Goal: Transaction & Acquisition: Purchase product/service

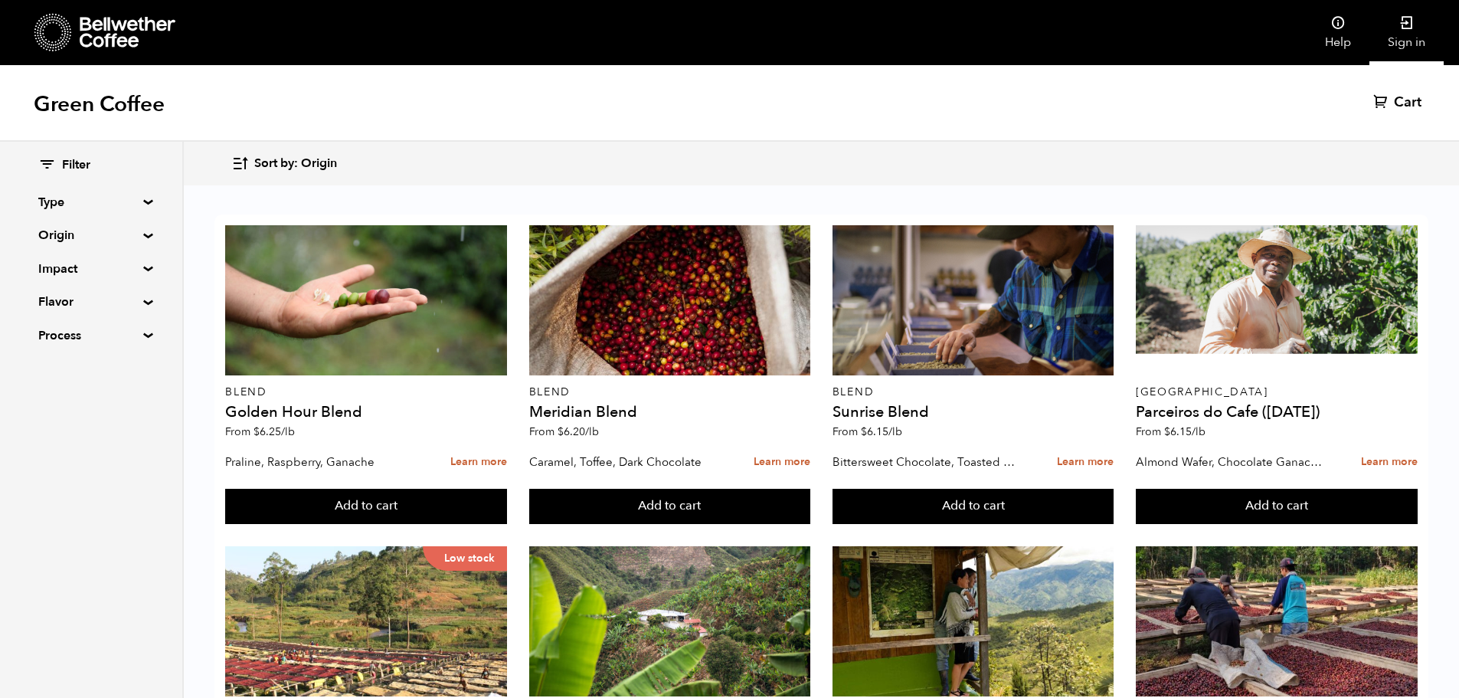
click at [1410, 30] on icon at bounding box center [1406, 22] width 15 height 15
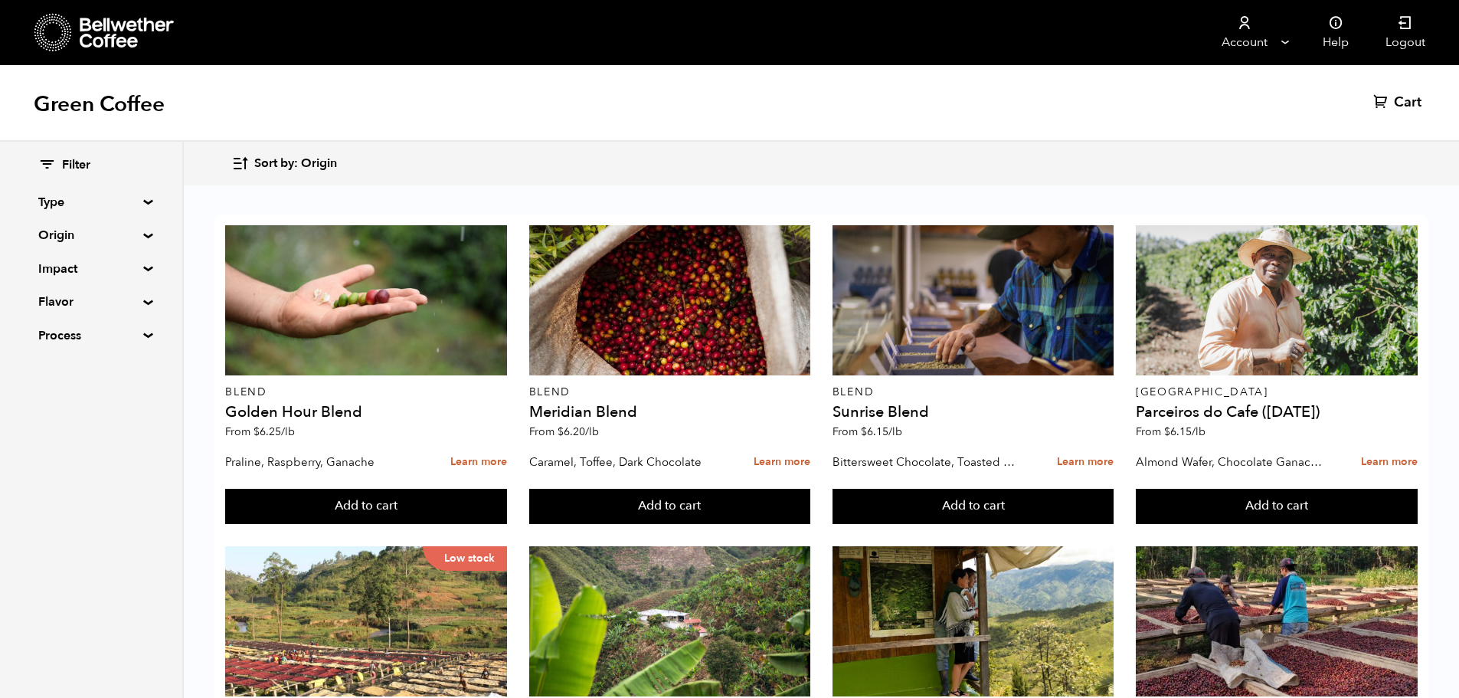
click at [296, 166] on span "Sort by: Origin" at bounding box center [295, 163] width 83 height 17
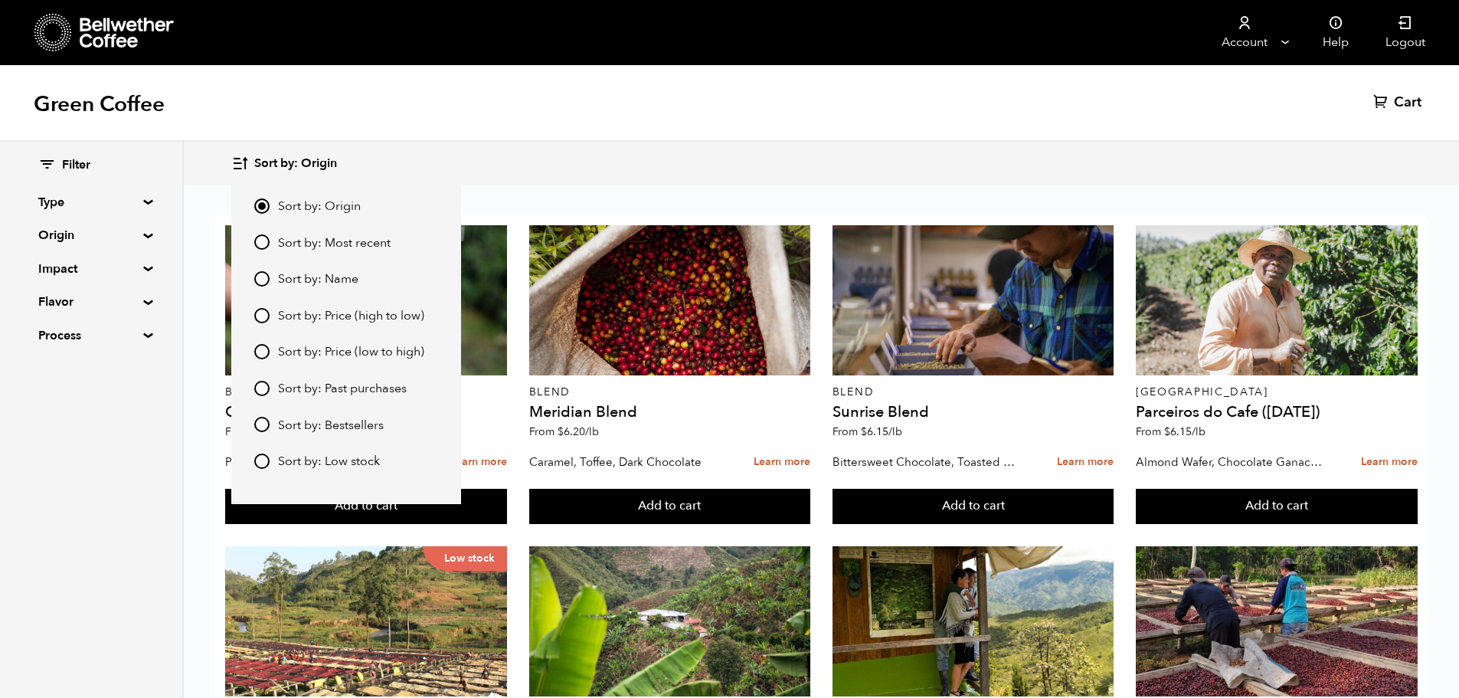
click at [360, 352] on span "Sort by: Price (low to high)" at bounding box center [351, 352] width 146 height 17
click at [270, 352] on input "Sort by: Price (low to high)" at bounding box center [261, 351] width 15 height 15
radio input "true"
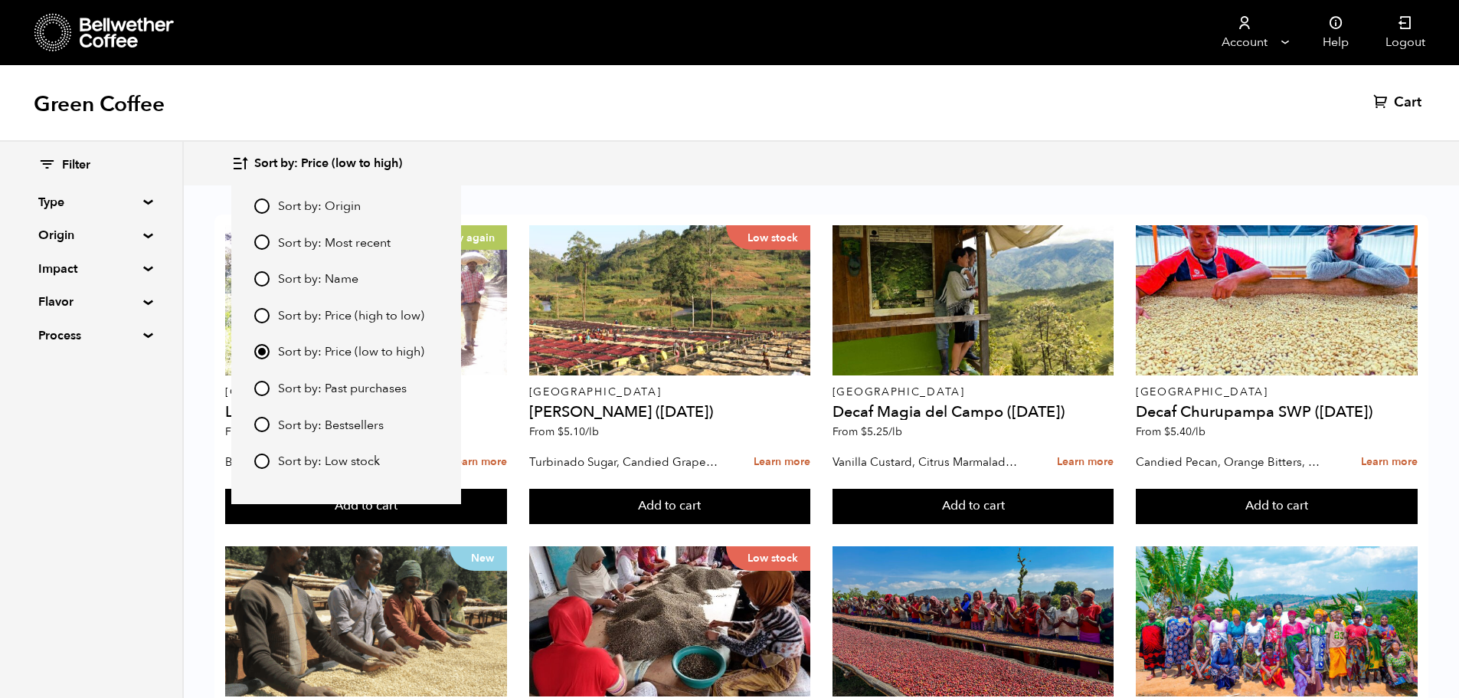
click at [453, 117] on div "Green Coffee Cart (0)" at bounding box center [729, 103] width 1459 height 77
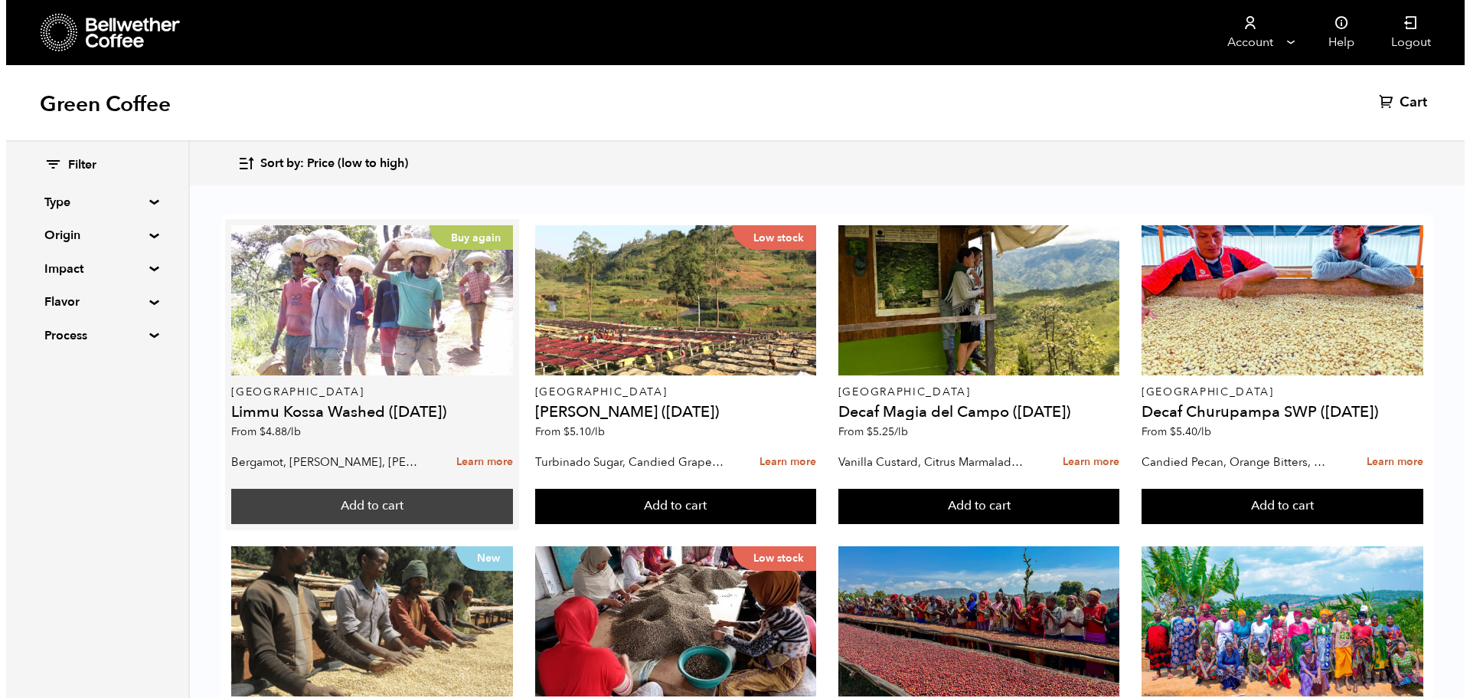
scroll to position [77, 0]
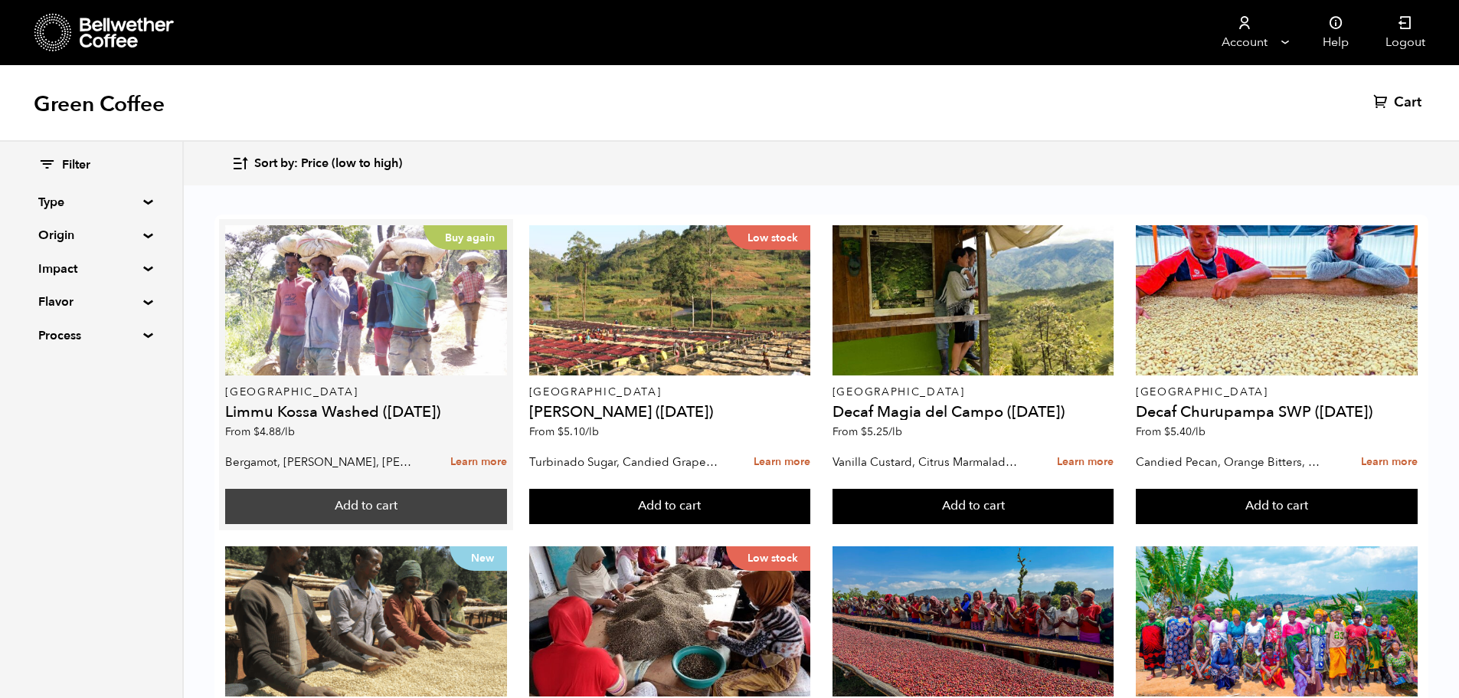
click at [391, 489] on button "Add to cart" at bounding box center [366, 506] width 282 height 35
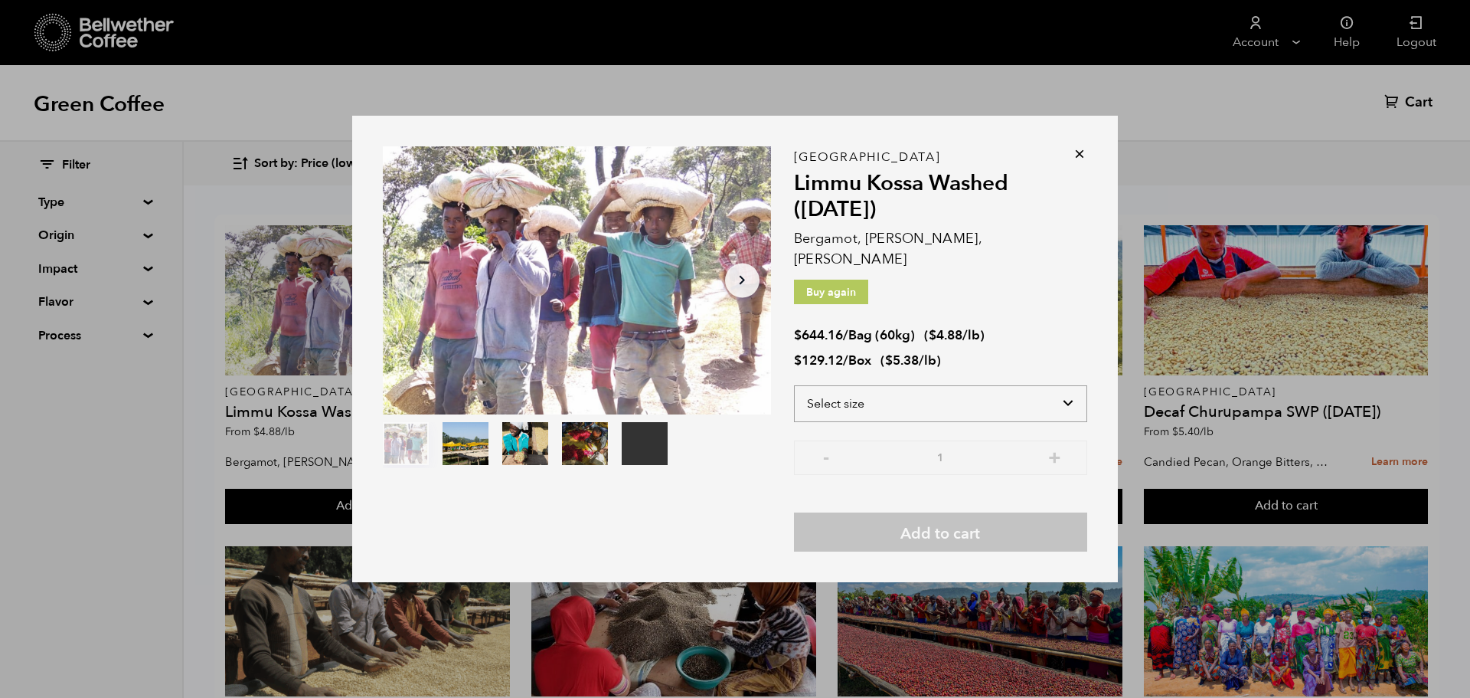
click at [875, 392] on select "Select size Bag (60kg) (132 lbs) Box (24 lbs)" at bounding box center [940, 403] width 293 height 37
select select "bag-3"
click at [794, 385] on select "Select size Bag (60kg) (132 lbs) Box (24 lbs)" at bounding box center [940, 403] width 293 height 37
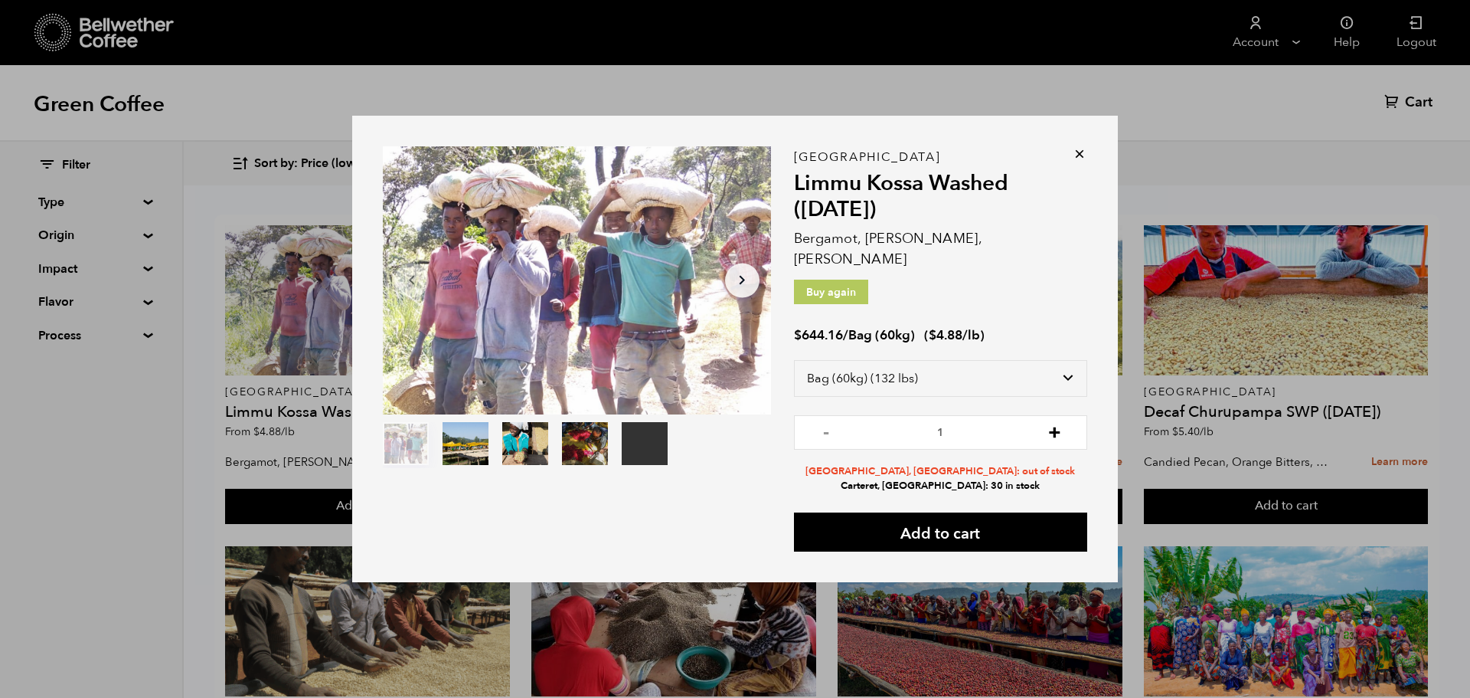
click at [1059, 423] on button "+" at bounding box center [1054, 430] width 19 height 15
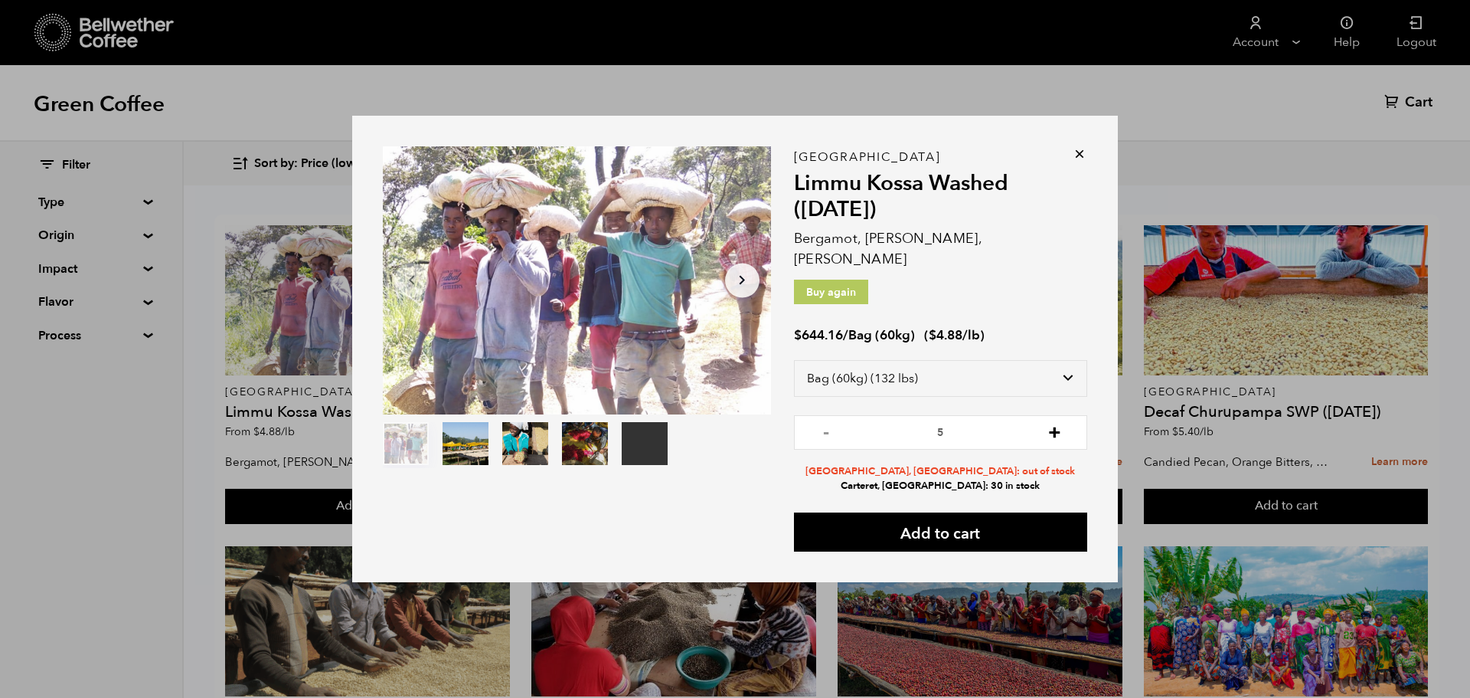
type input "6"
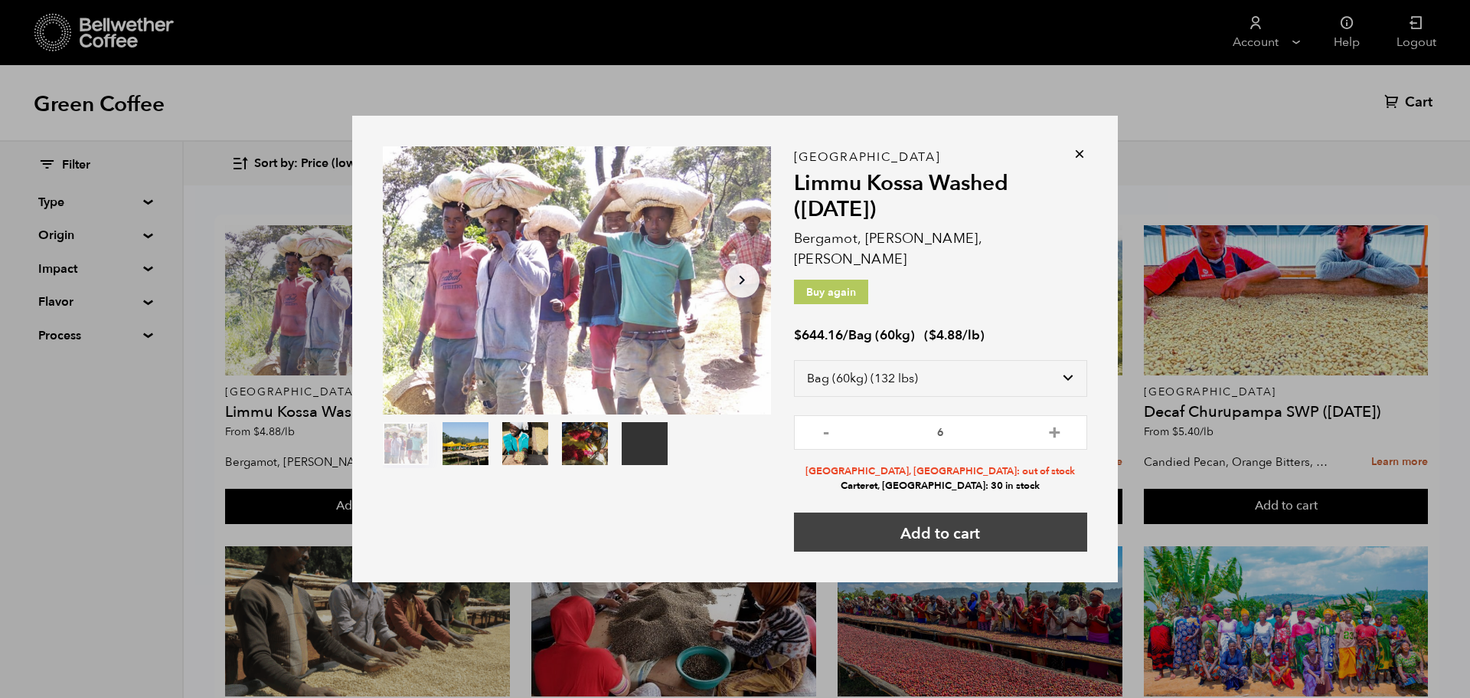
click at [884, 518] on button "Add to cart" at bounding box center [940, 531] width 293 height 39
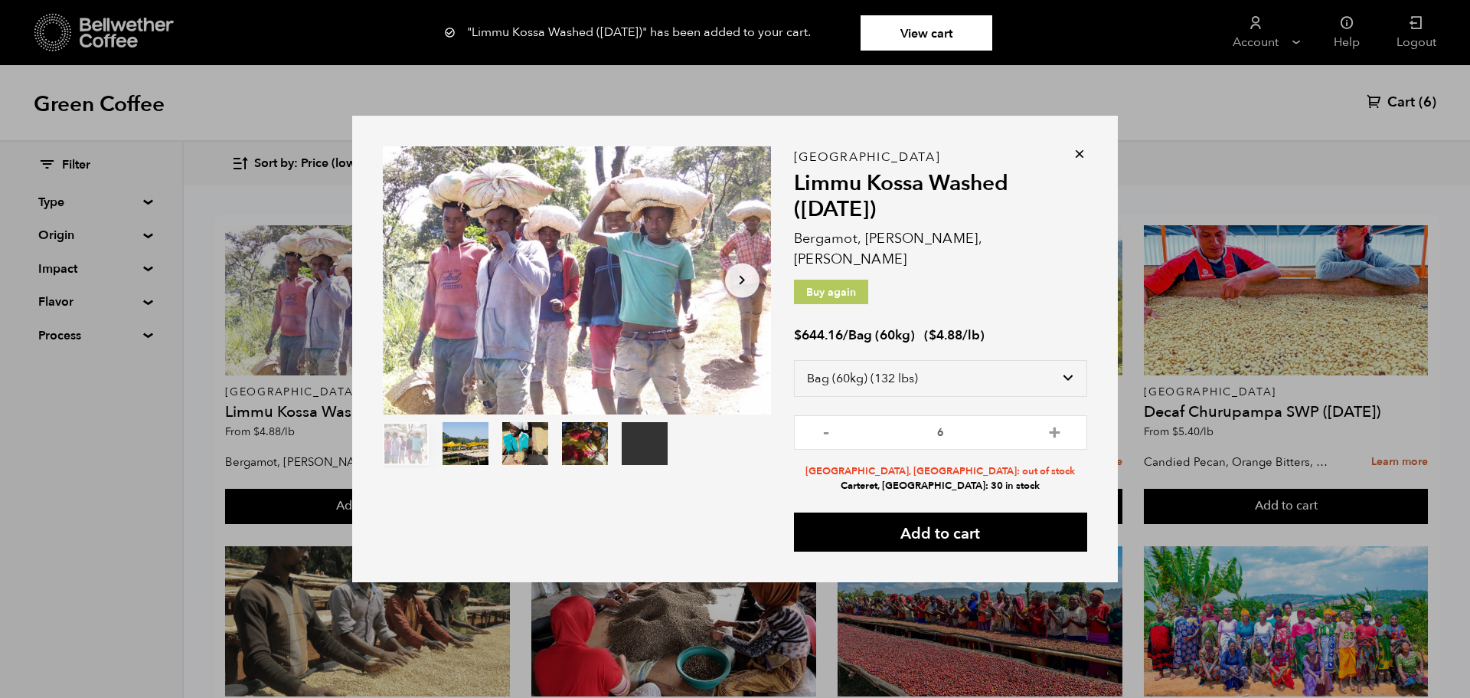
click at [910, 29] on link "View cart" at bounding box center [927, 32] width 132 height 35
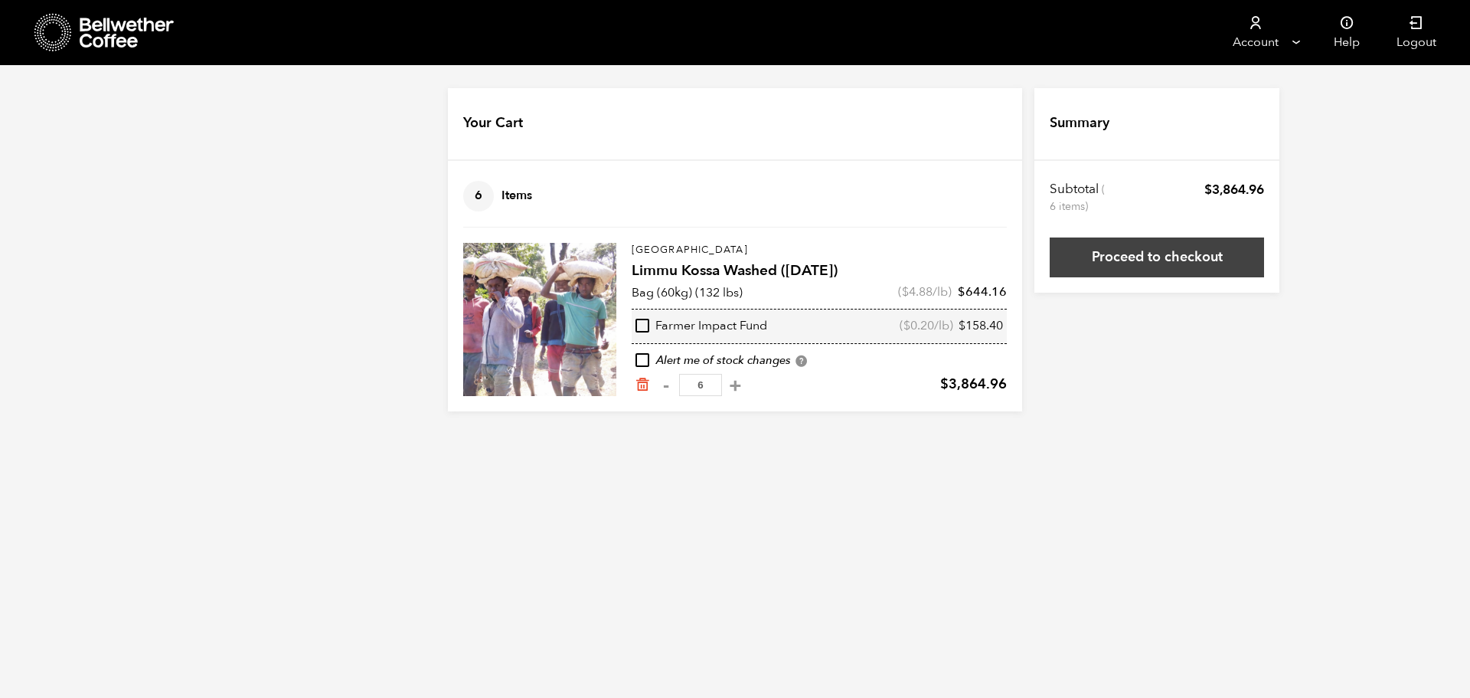
click at [1176, 254] on link "Proceed to checkout" at bounding box center [1157, 257] width 214 height 40
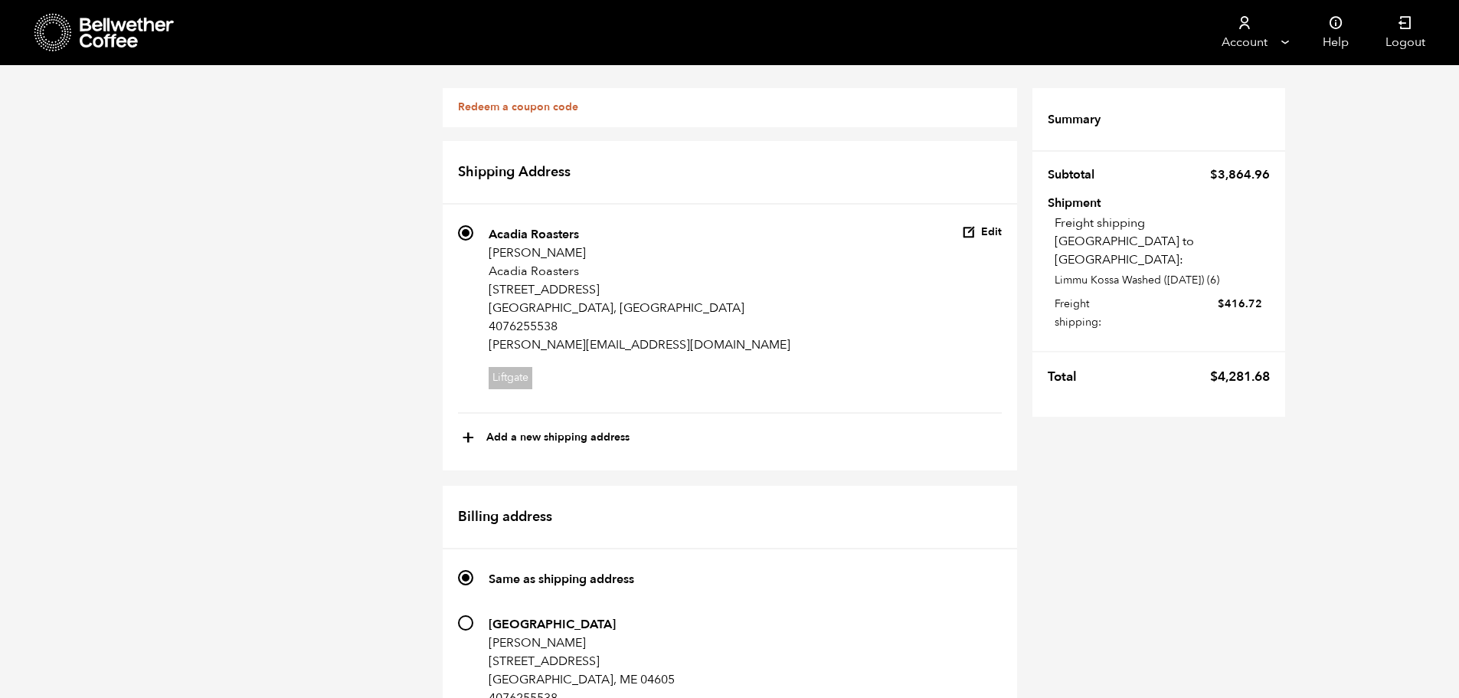
scroll to position [725, 0]
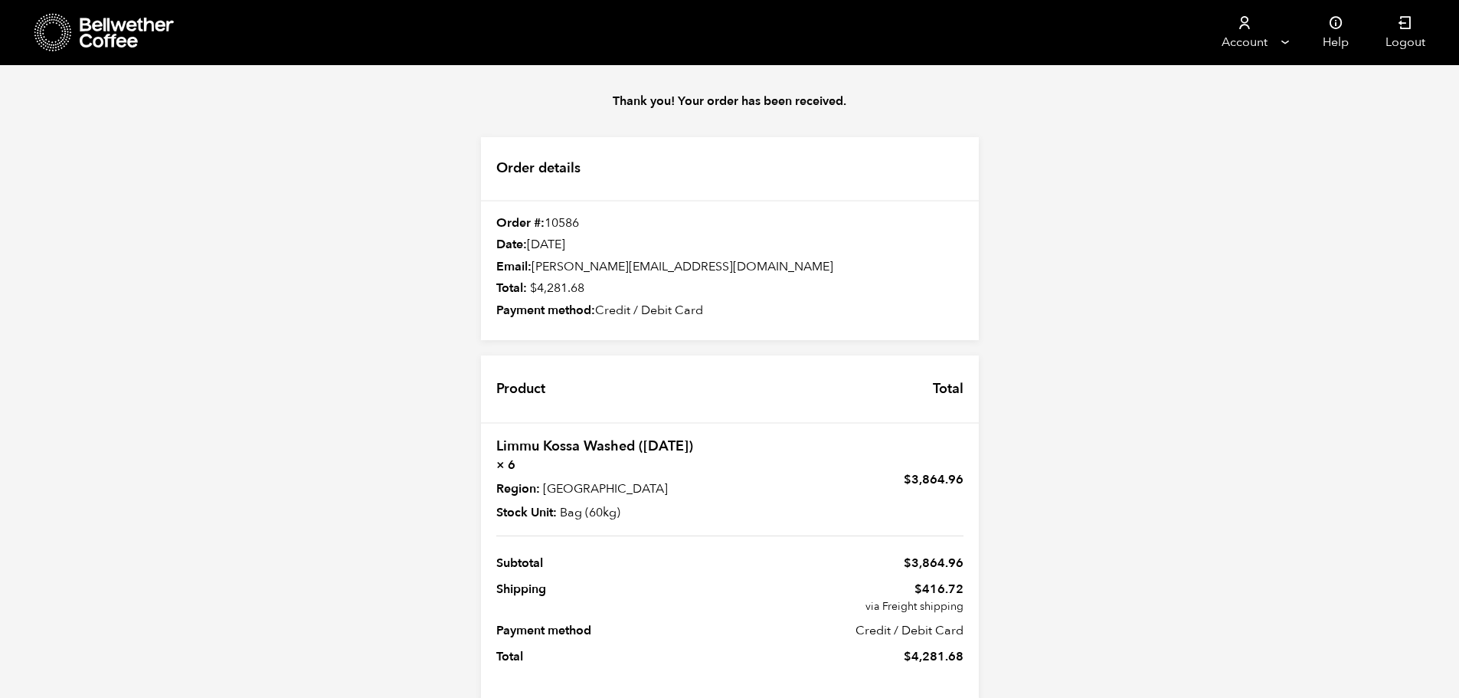
scroll to position [28, 0]
click at [931, 648] on span "$ 4,281.68" at bounding box center [934, 656] width 60 height 17
copy div "$ 4,281.68"
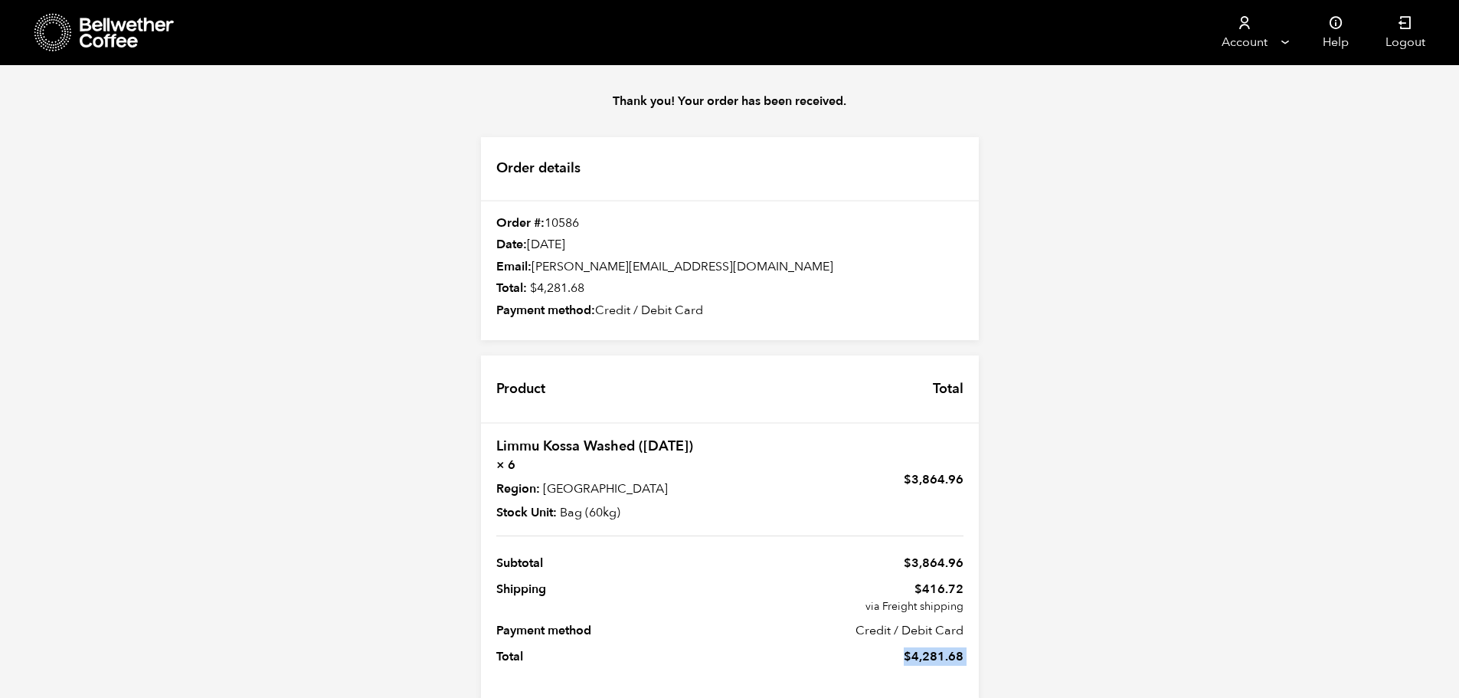
scroll to position [0, 0]
